Goal: Task Accomplishment & Management: Understand process/instructions

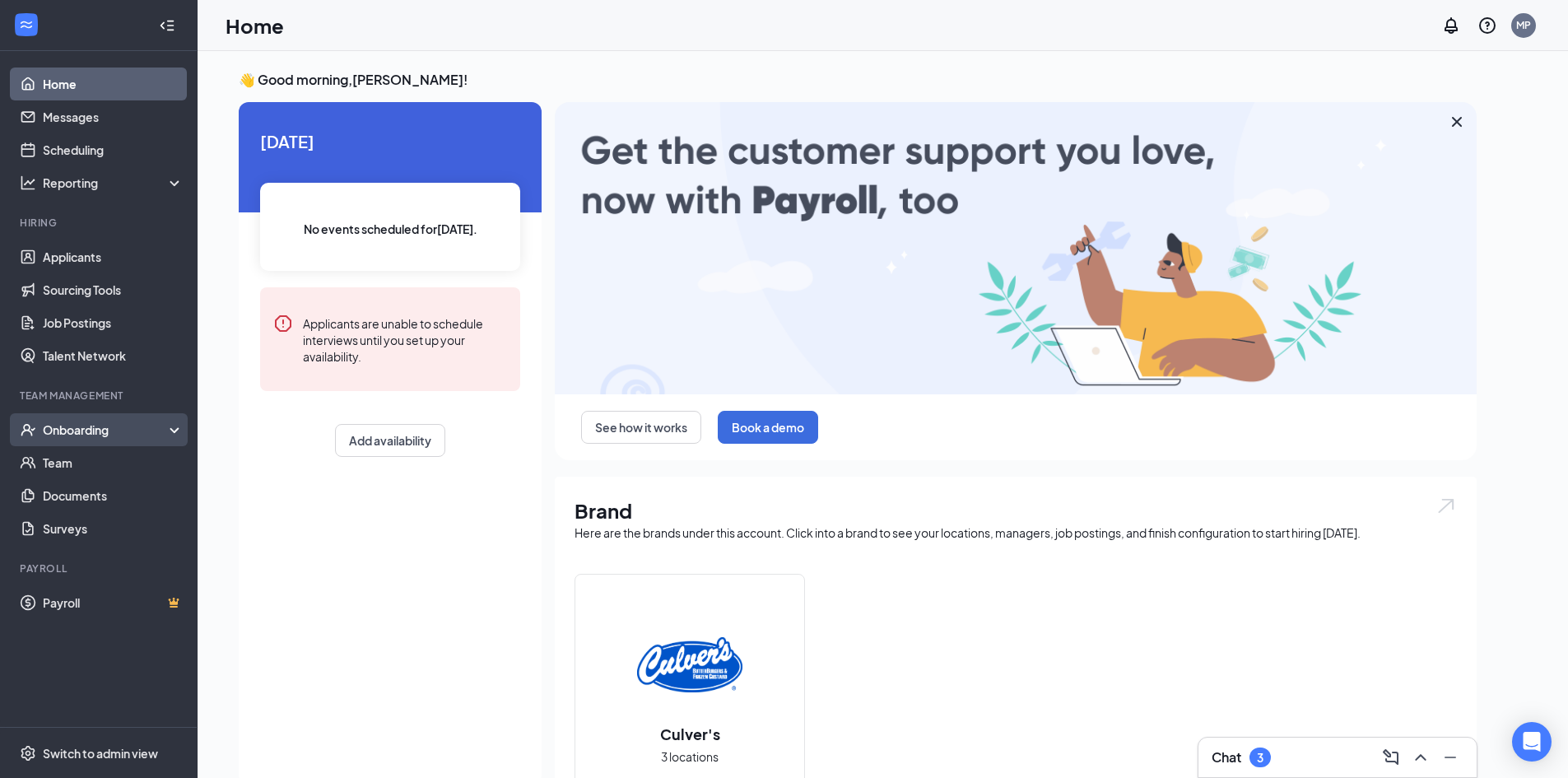
click at [104, 442] on div "Onboarding" at bounding box center [98, 430] width 197 height 33
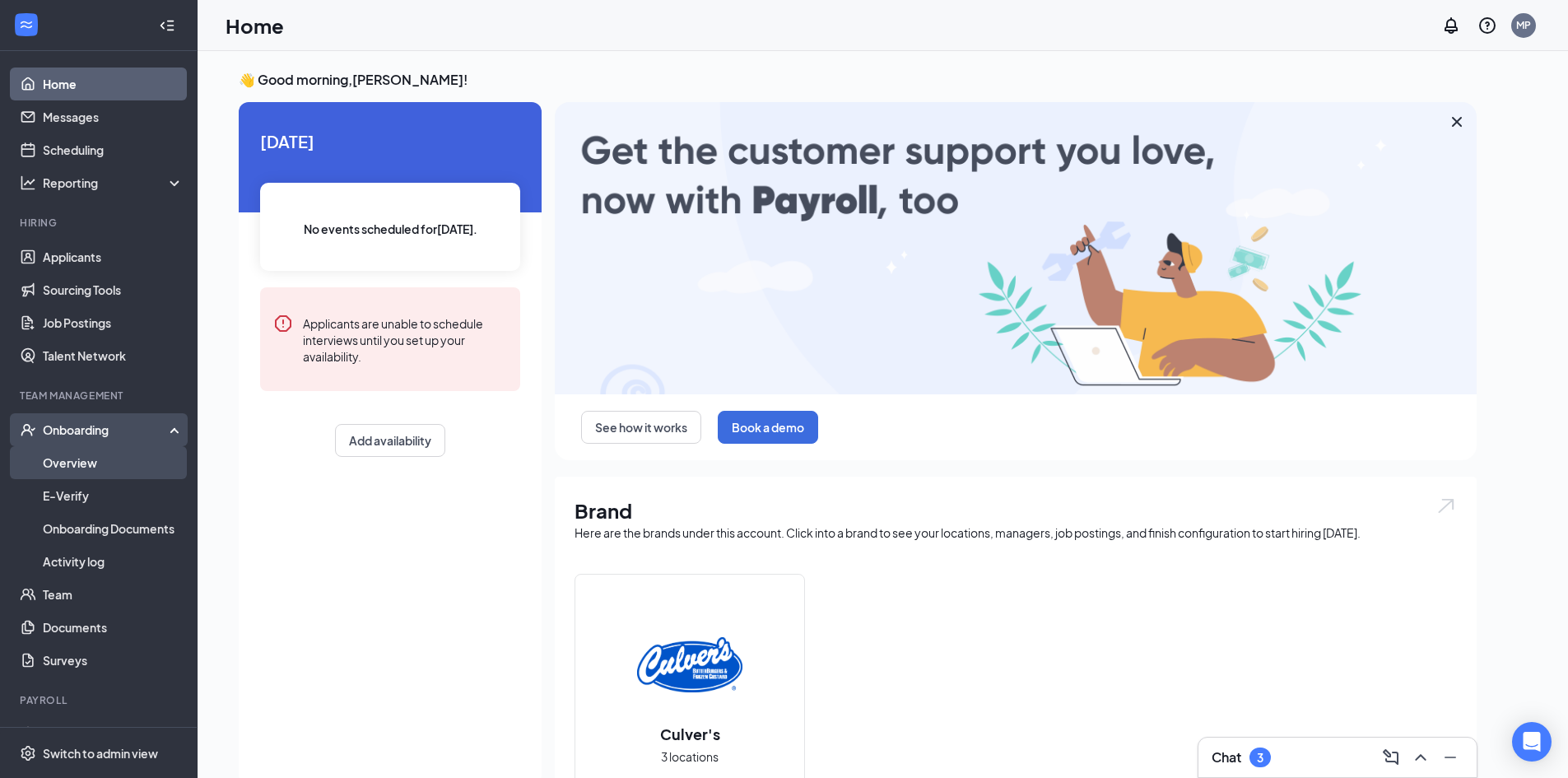
click at [83, 469] on link "Overview" at bounding box center [113, 462] width 140 height 33
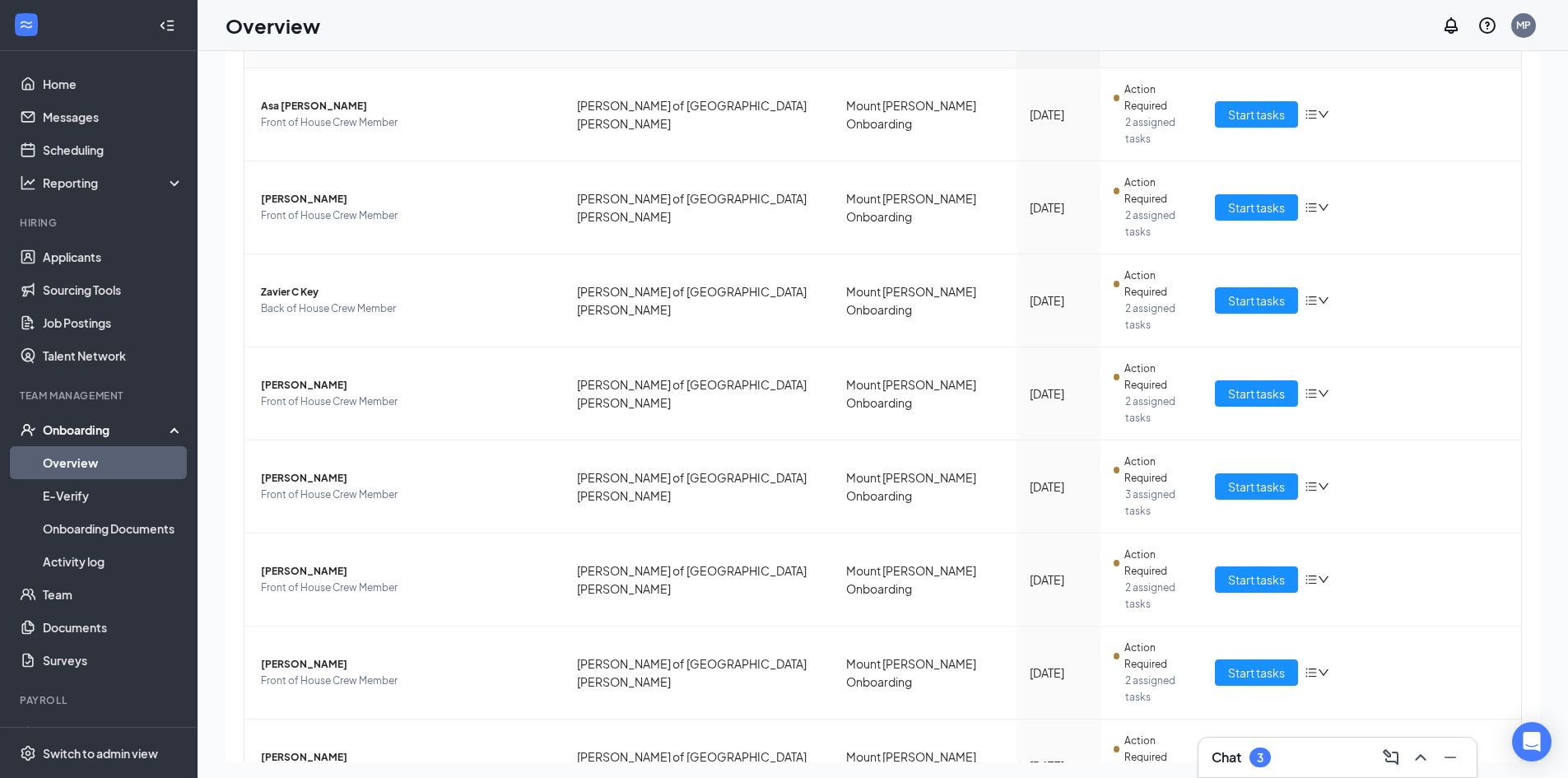
scroll to position [74, 0]
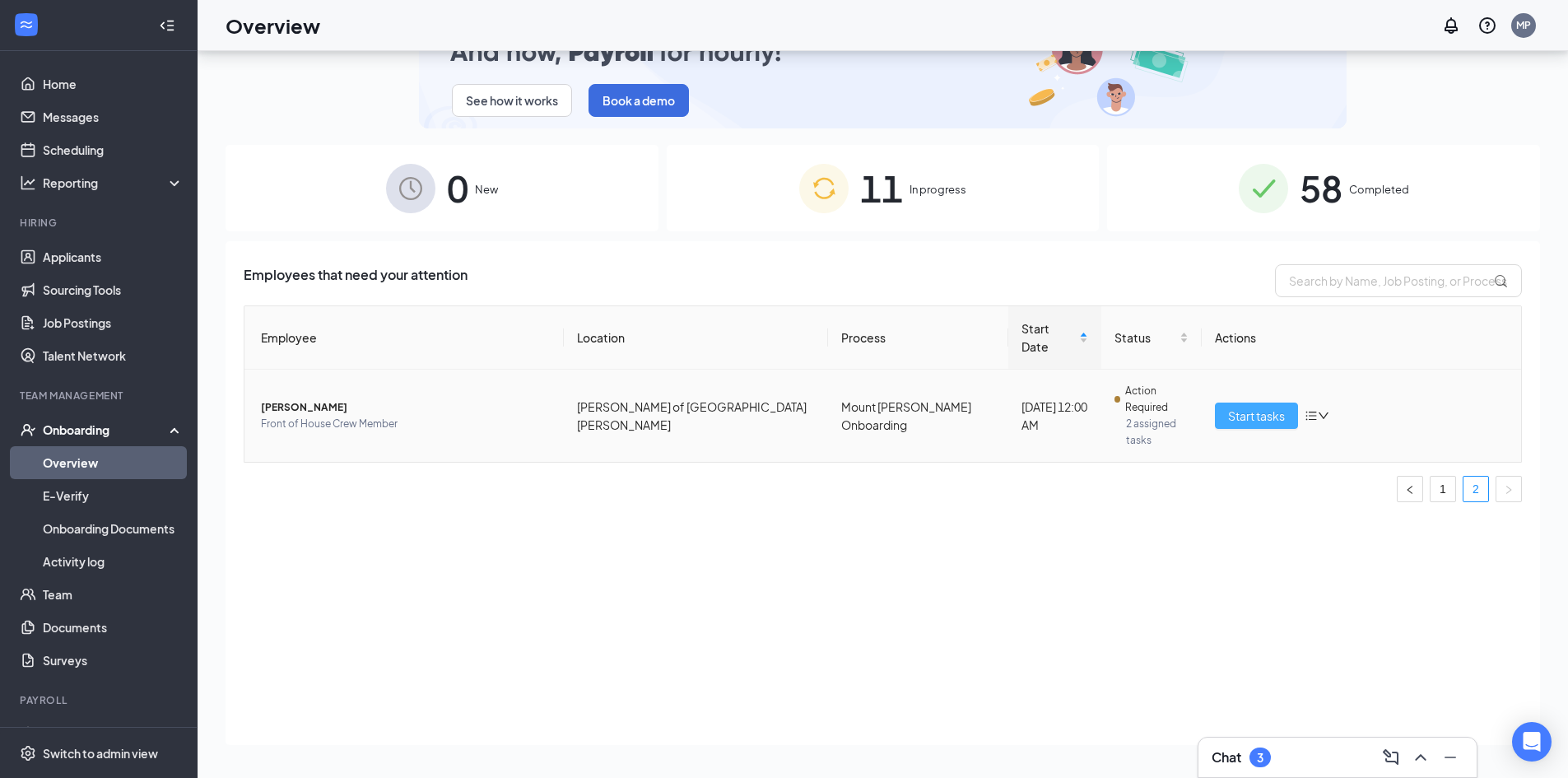
click at [1272, 406] on span "Start tasks" at bounding box center [1256, 415] width 57 height 18
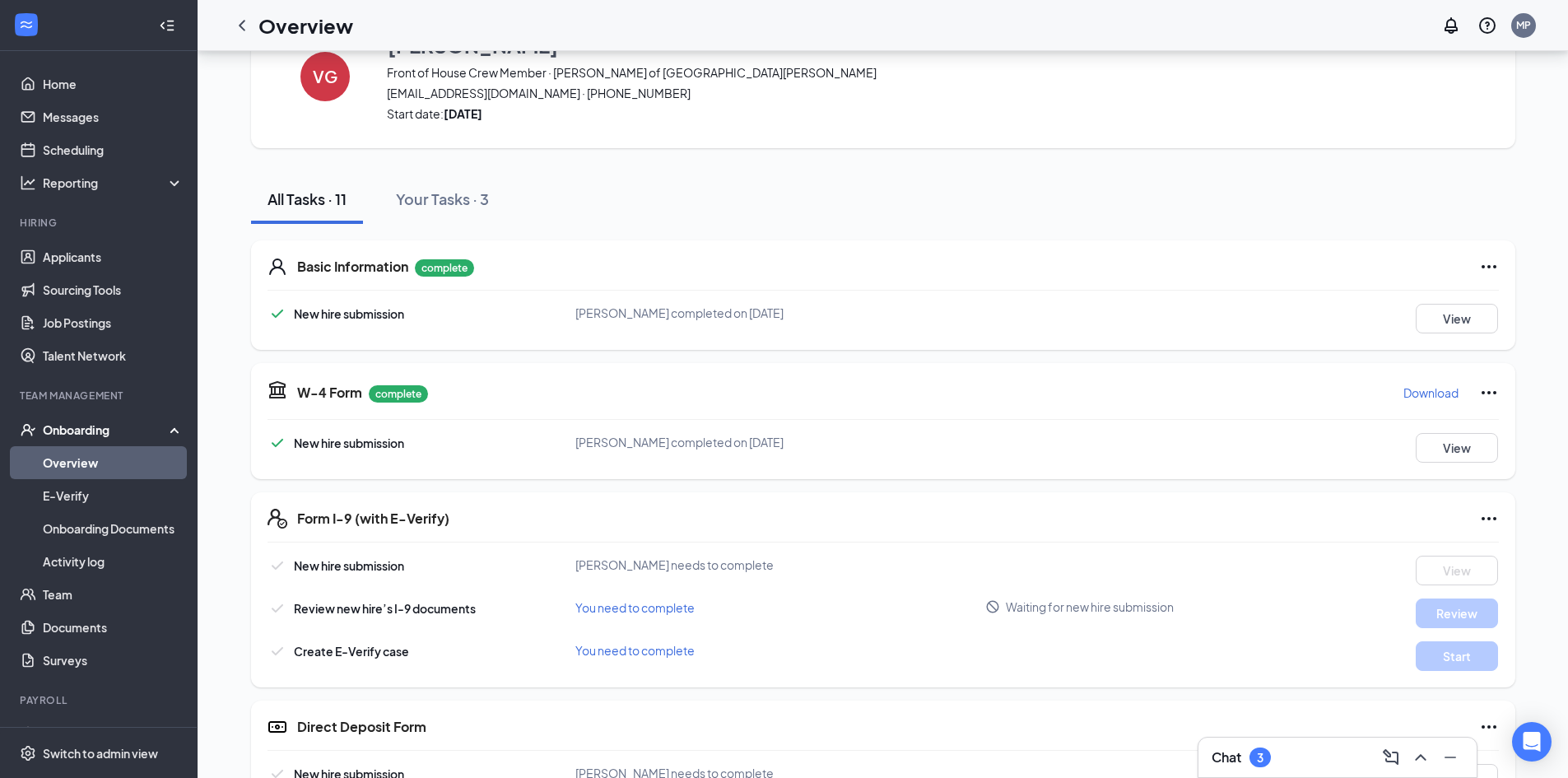
scroll to position [247, 0]
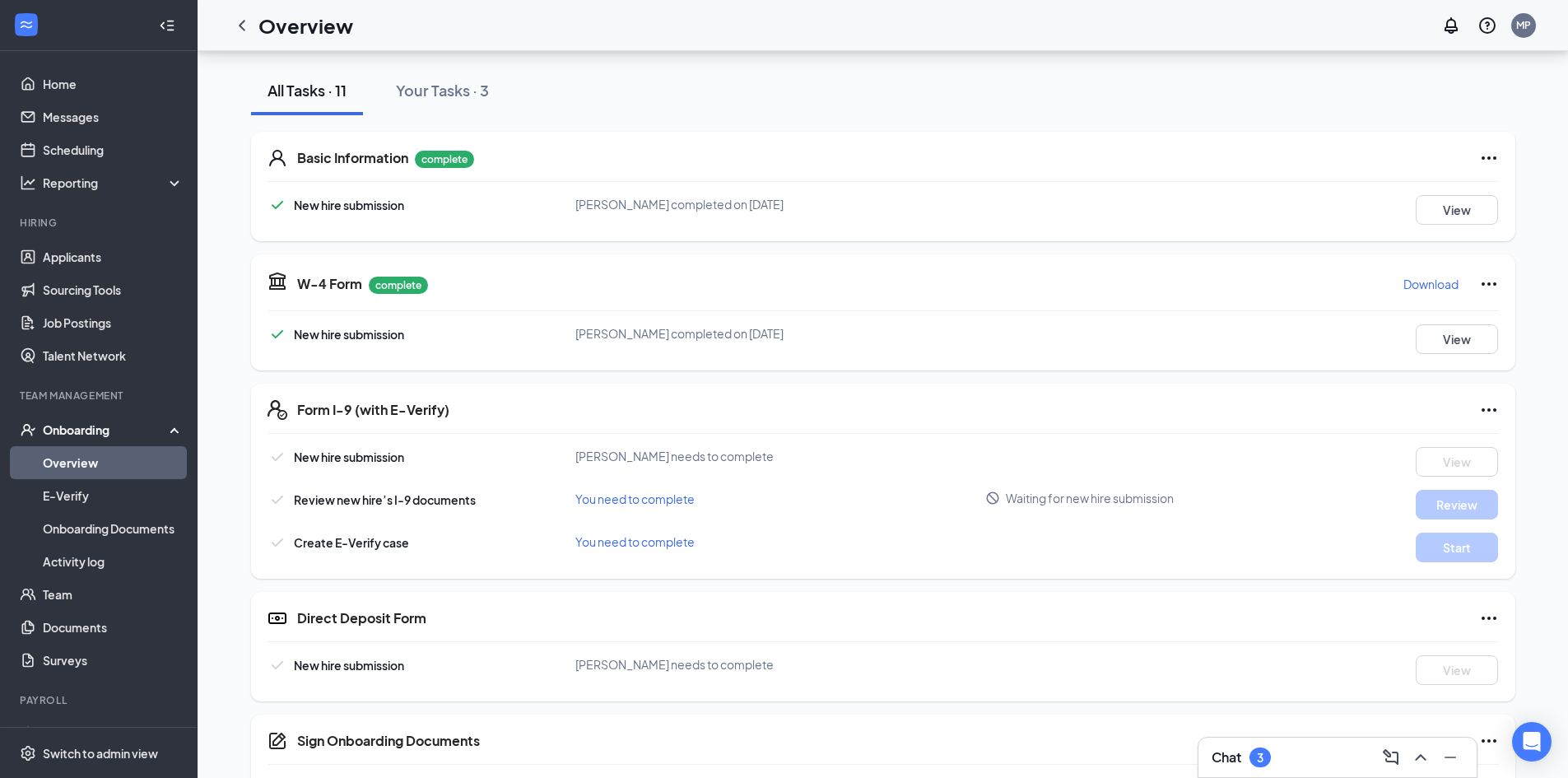
scroll to position [172, 0]
